Goal: Use online tool/utility: Utilize a website feature to perform a specific function

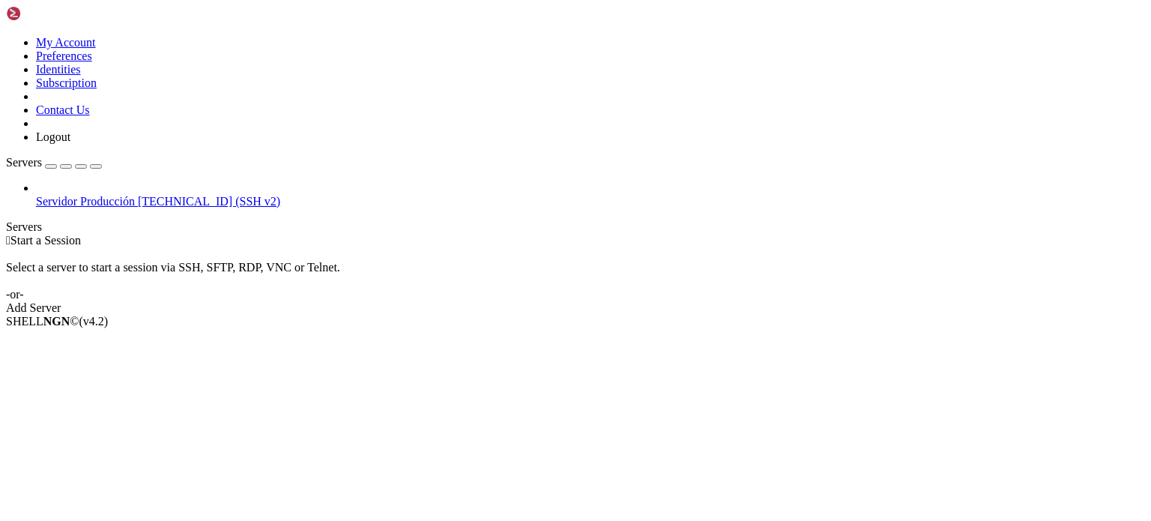
click at [138, 195] on span "[TECHNICAL_ID] (SSH v2)" at bounding box center [209, 201] width 142 height 13
